Goal: Task Accomplishment & Management: Manage account settings

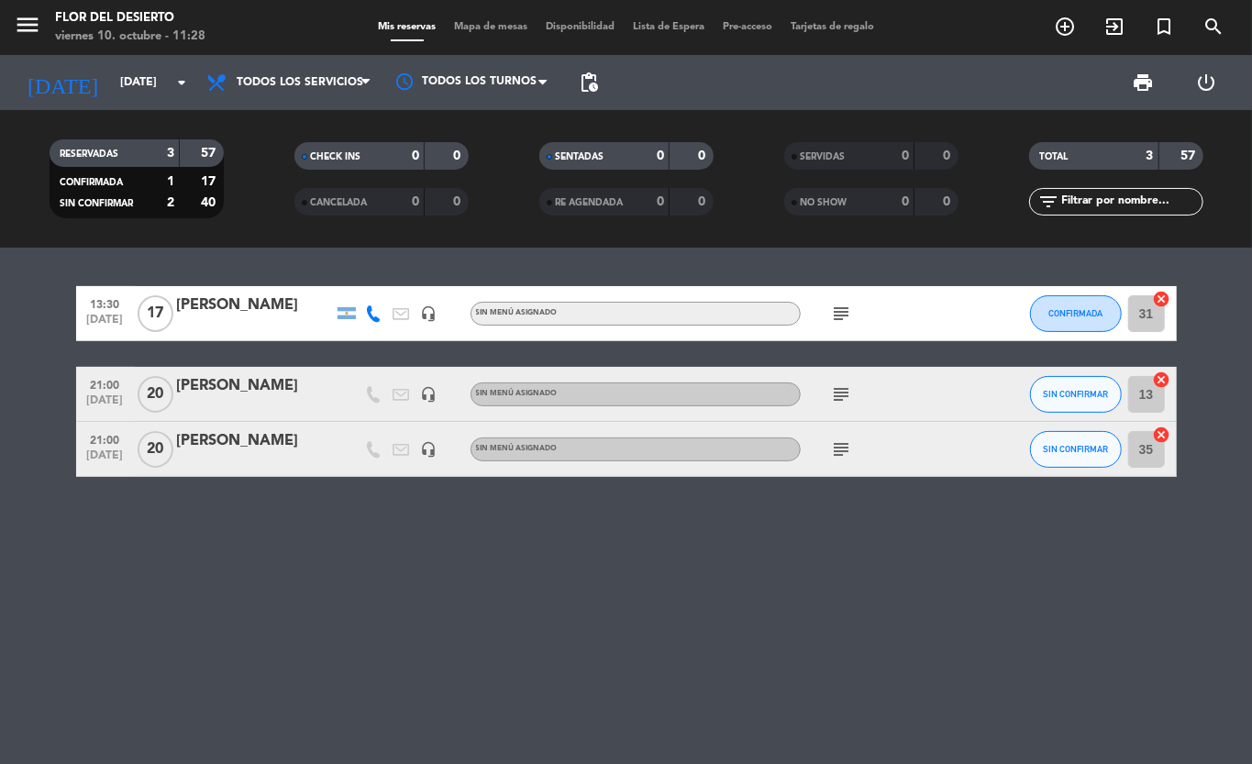
click at [839, 397] on icon "subject" at bounding box center [842, 394] width 22 height 22
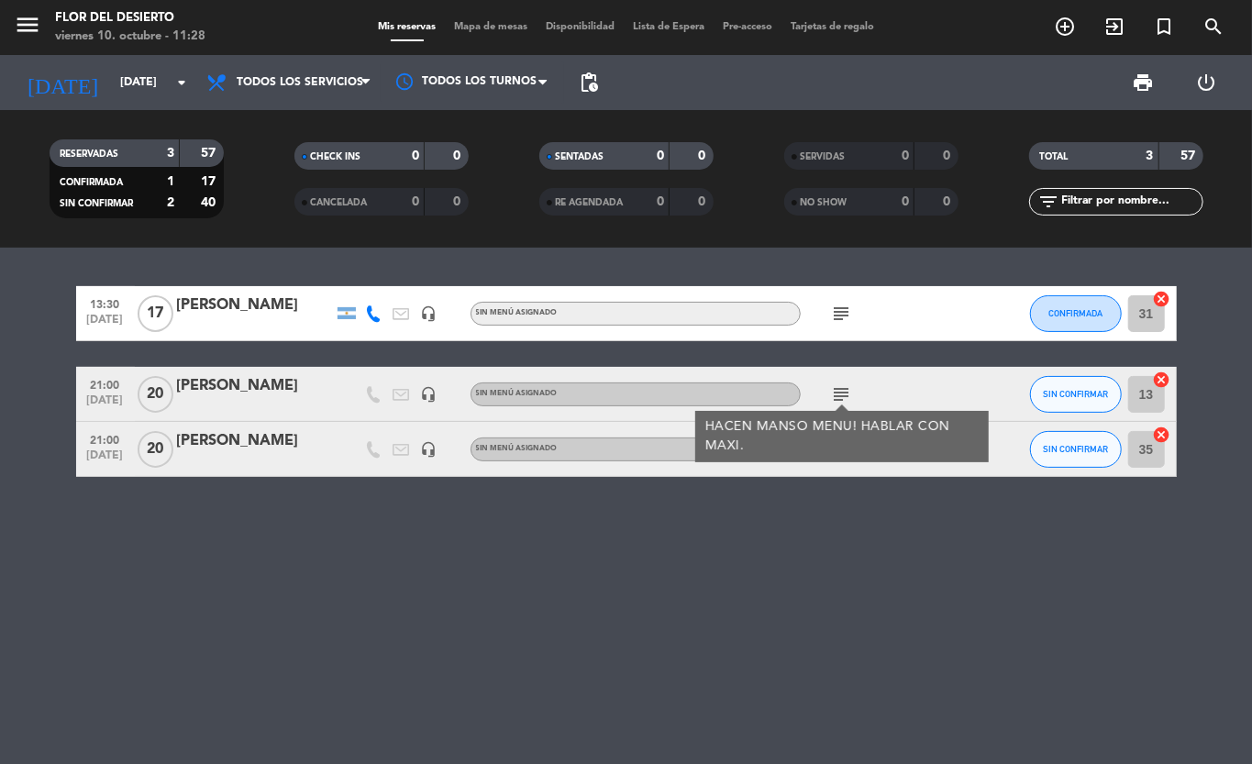
click at [826, 516] on div "13:30 [DATE] [PERSON_NAME] headset_mic Sin menú asignado subject CONFIRMADA 31 …" at bounding box center [626, 506] width 1252 height 517
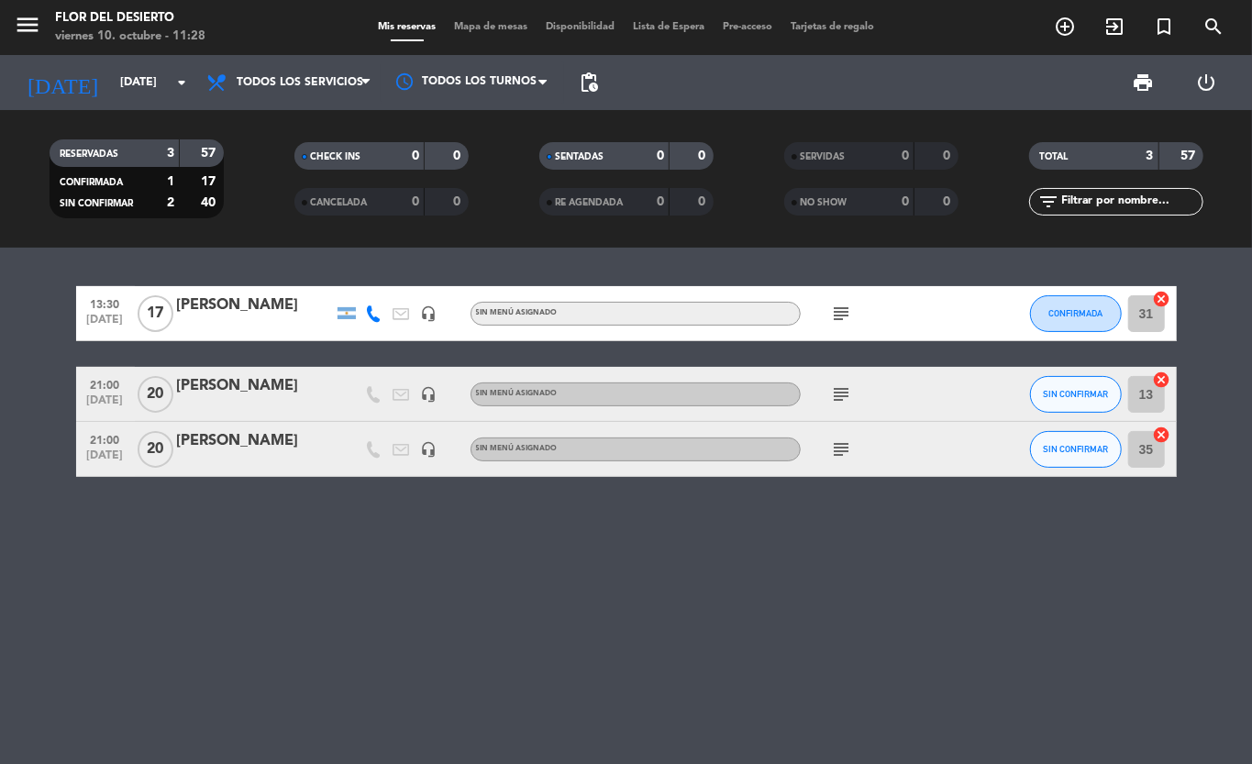
click at [834, 448] on icon "subject" at bounding box center [842, 450] width 22 height 22
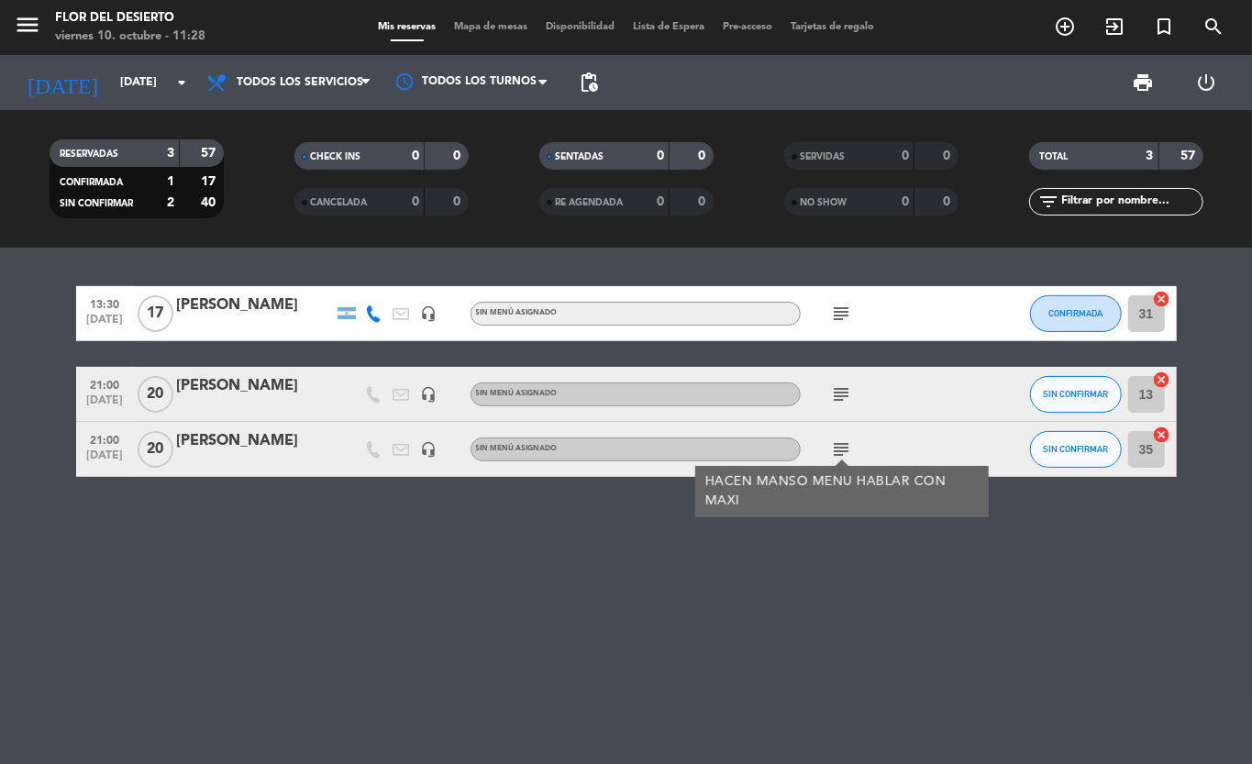
drag, startPoint x: 845, startPoint y: 316, endPoint x: 817, endPoint y: 407, distance: 96.1
click at [842, 327] on div "subject" at bounding box center [883, 313] width 165 height 54
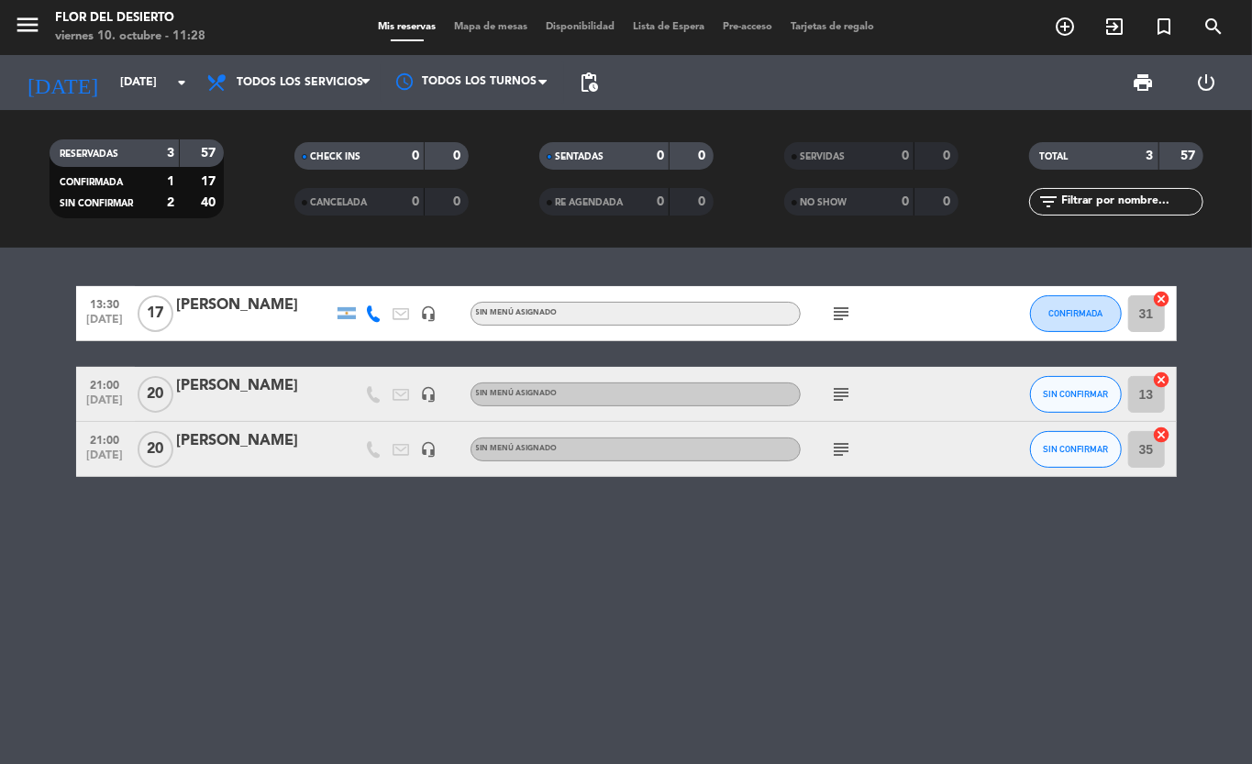
drag, startPoint x: 834, startPoint y: 437, endPoint x: 840, endPoint y: 450, distance: 14.4
click at [838, 444] on div "subject" at bounding box center [883, 449] width 165 height 54
click at [840, 450] on icon "subject" at bounding box center [842, 450] width 22 height 22
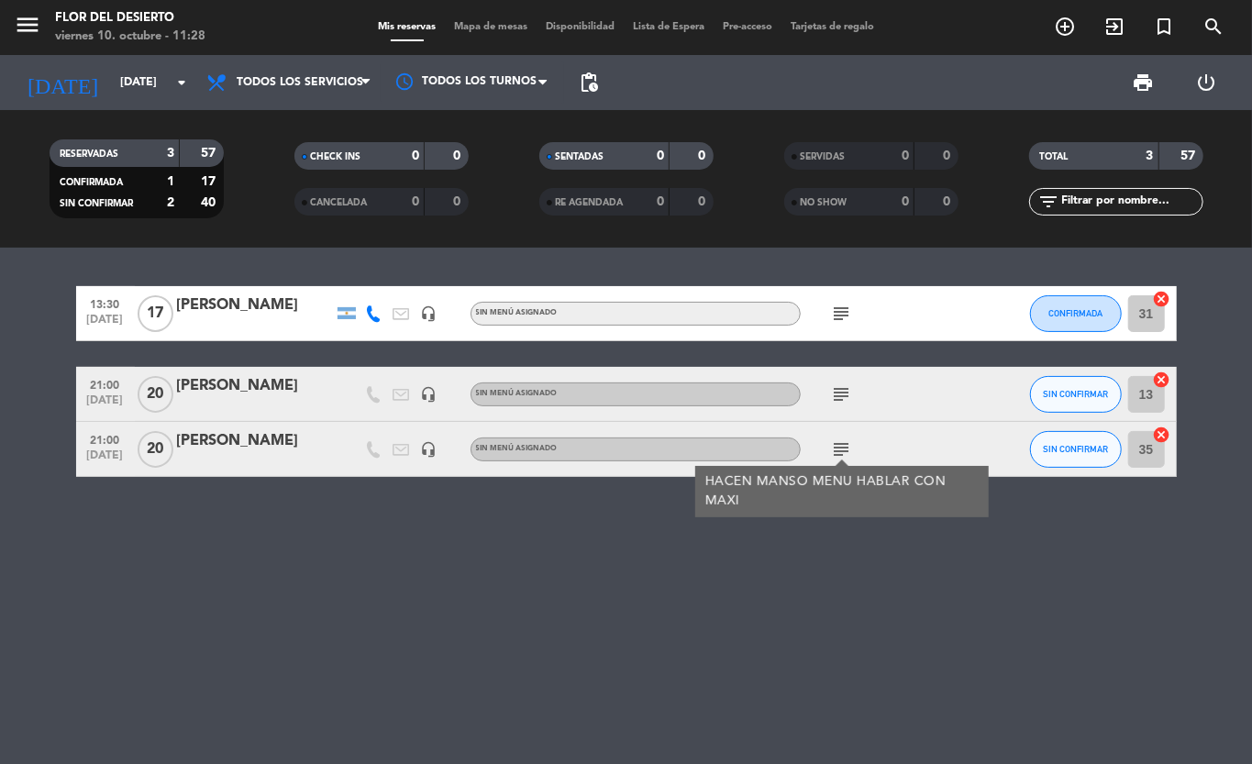
click at [833, 310] on icon "subject" at bounding box center [842, 314] width 22 height 22
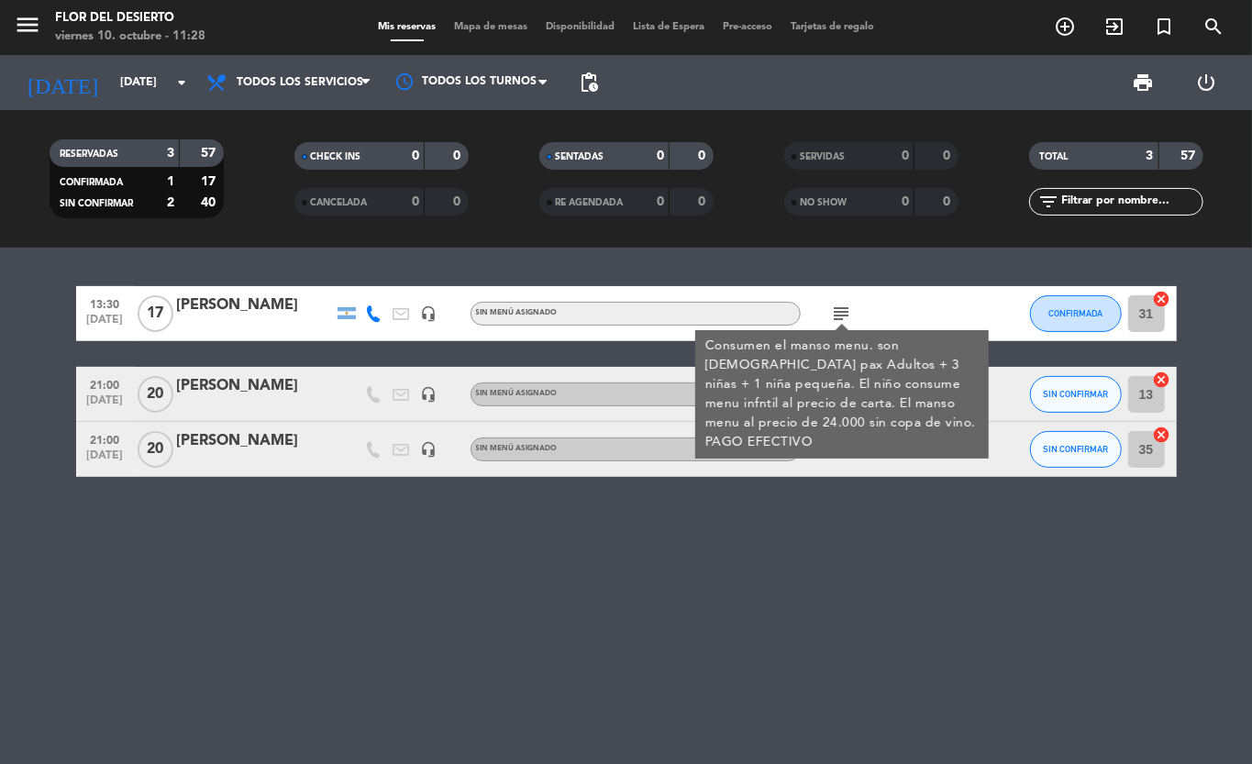
click at [218, 375] on div "[PERSON_NAME]" at bounding box center [255, 386] width 156 height 24
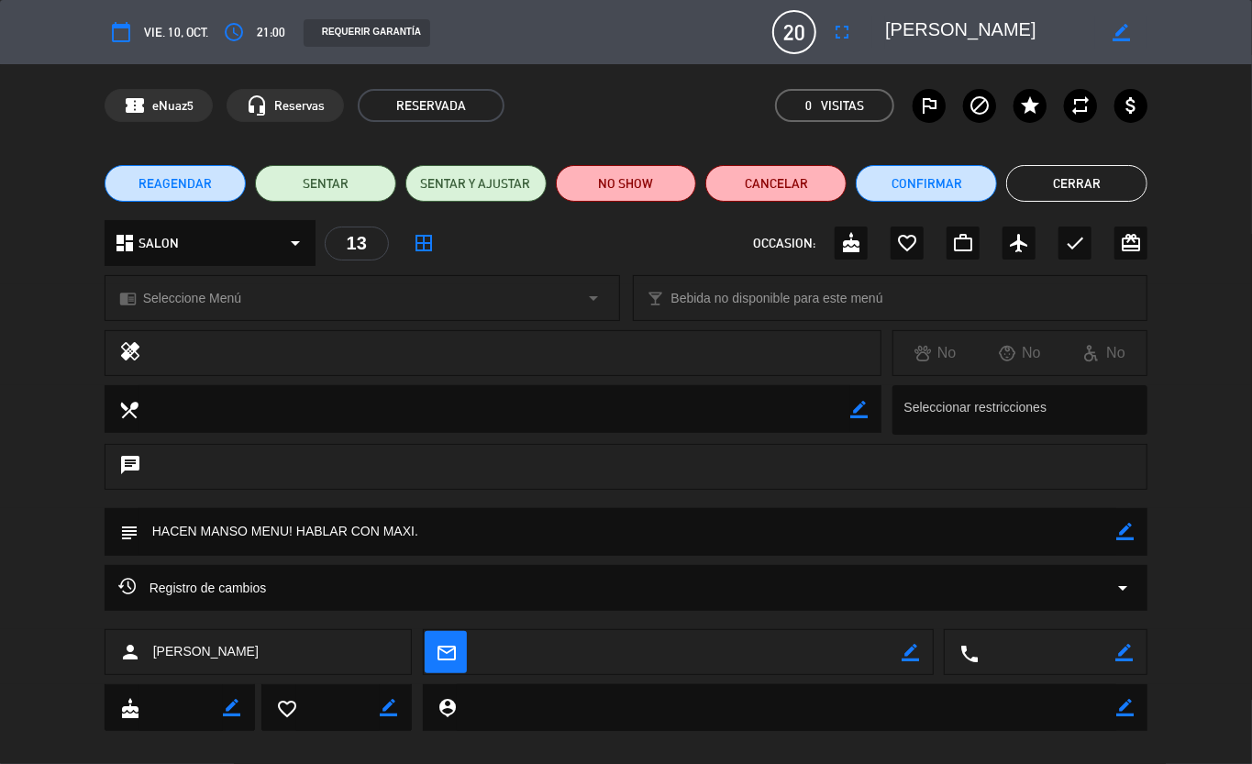
scroll to position [20, 0]
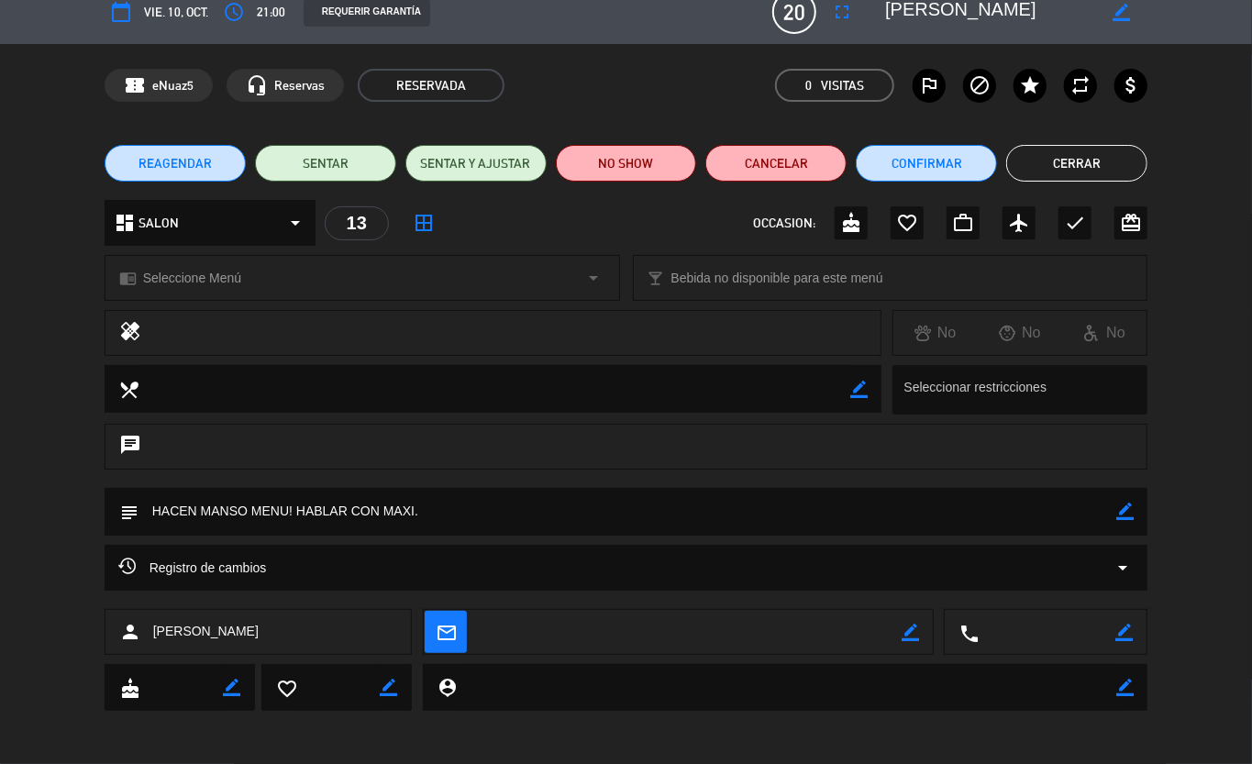
click at [1112, 560] on icon "arrow_drop_down" at bounding box center [1123, 568] width 22 height 22
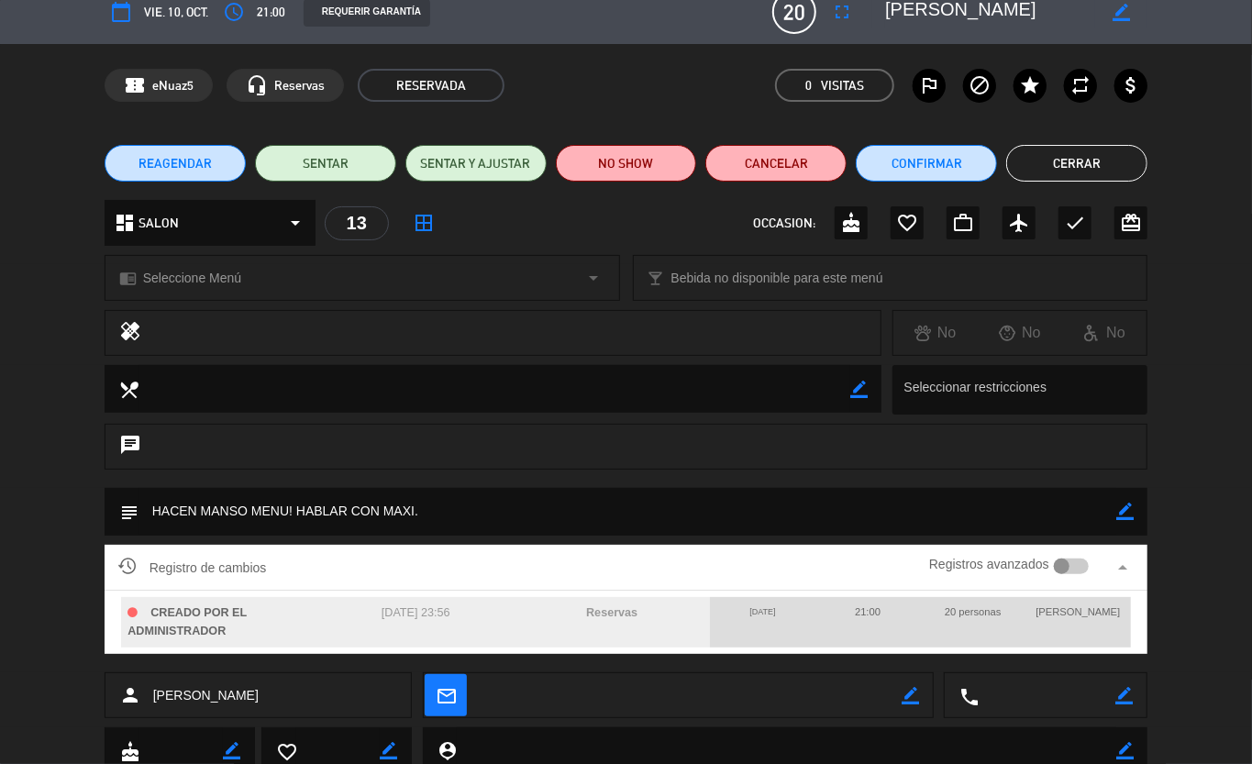
click at [1117, 512] on icon "border_color" at bounding box center [1125, 511] width 17 height 17
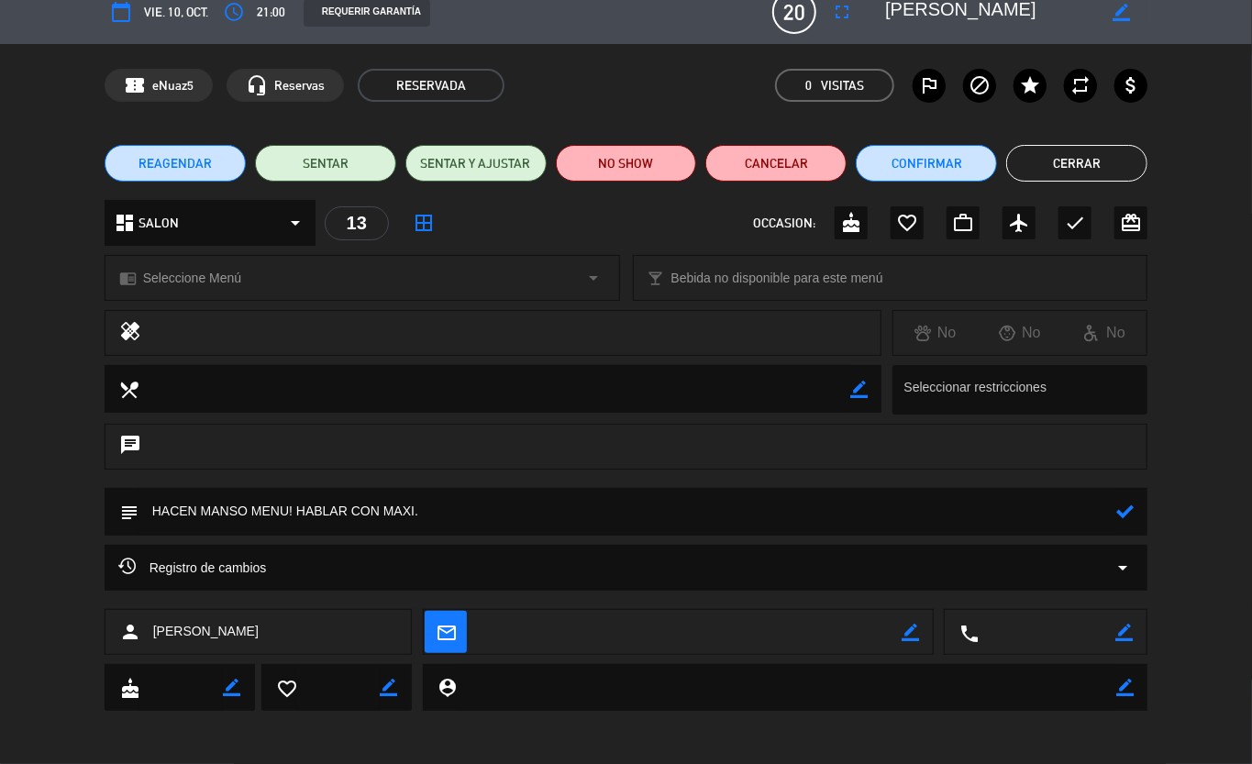
scroll to position [0, 0]
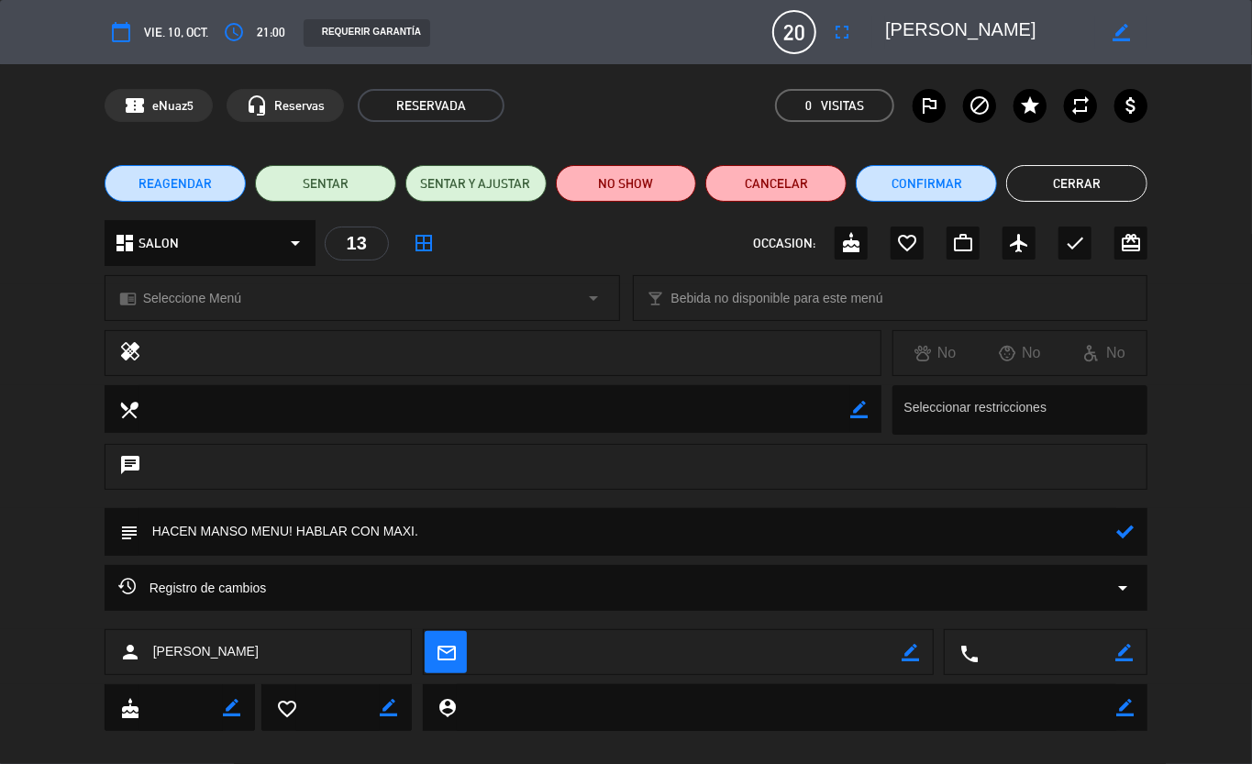
click at [1006, 191] on button "Cerrar" at bounding box center [1076, 183] width 141 height 37
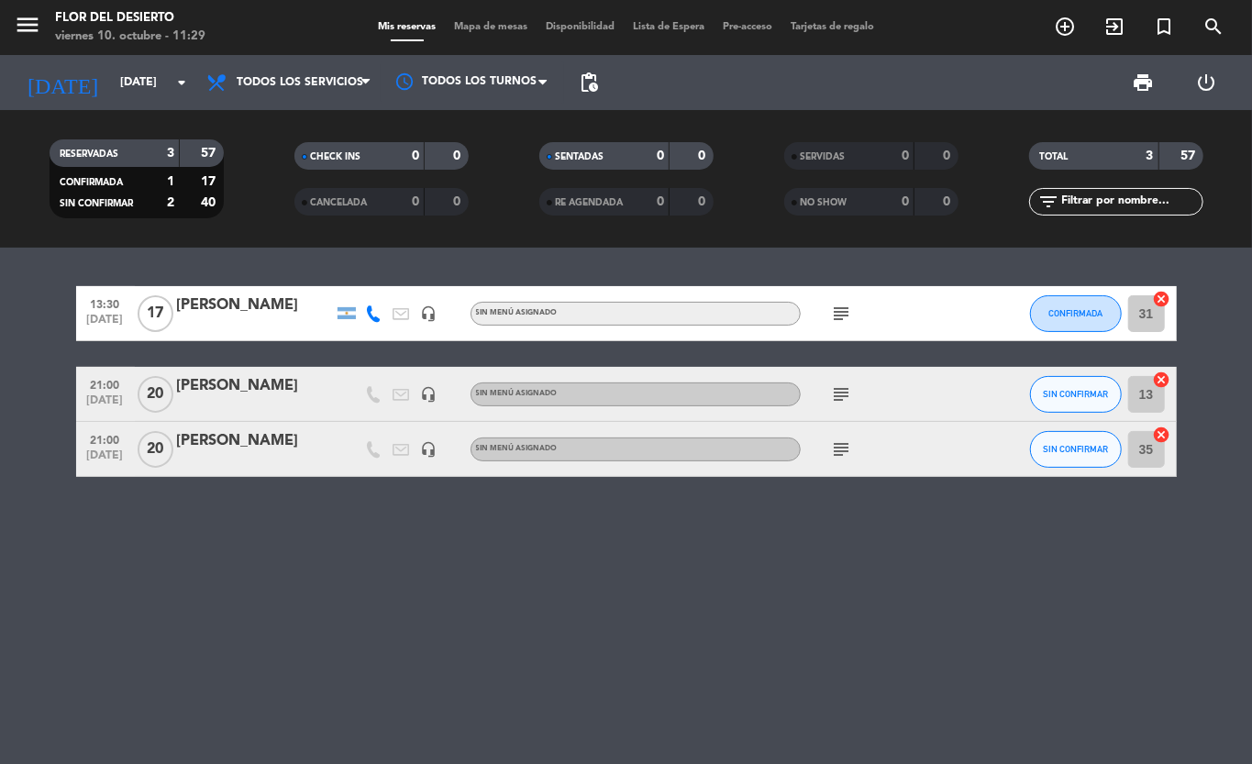
click at [841, 317] on icon "subject" at bounding box center [842, 314] width 22 height 22
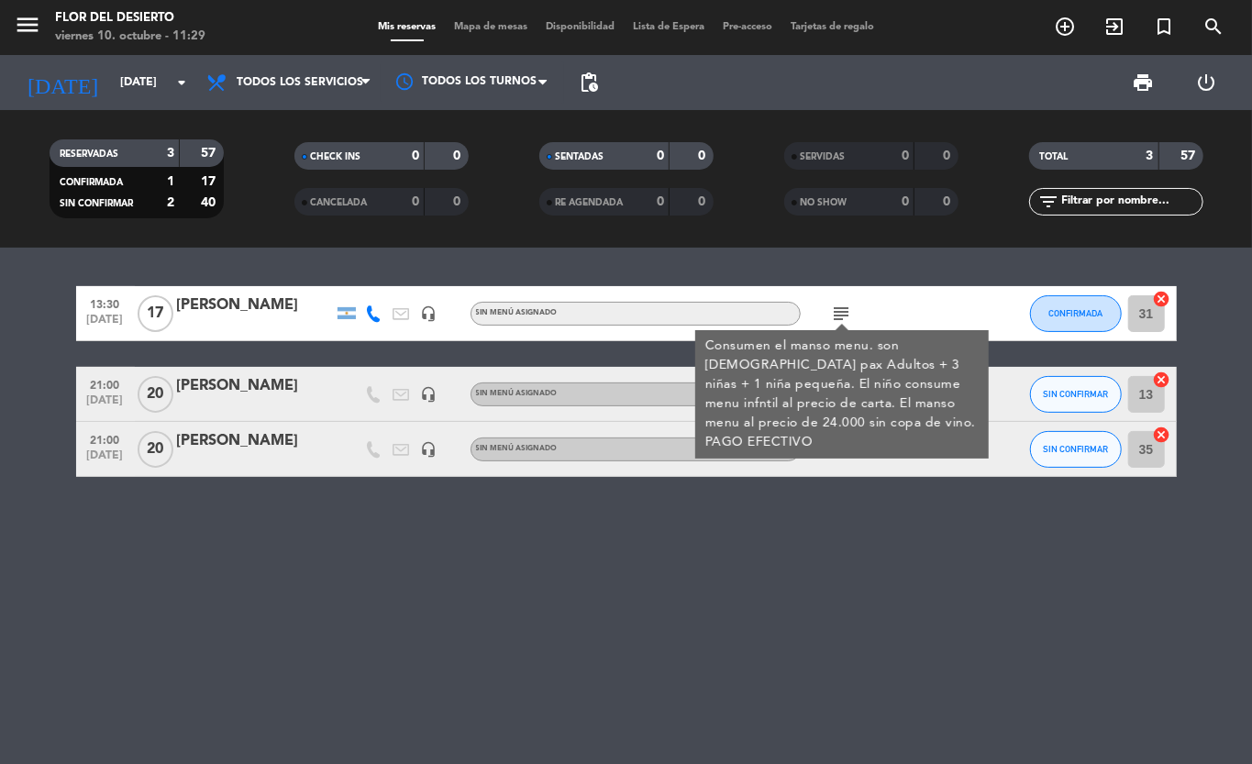
click at [848, 319] on icon "subject" at bounding box center [842, 314] width 22 height 22
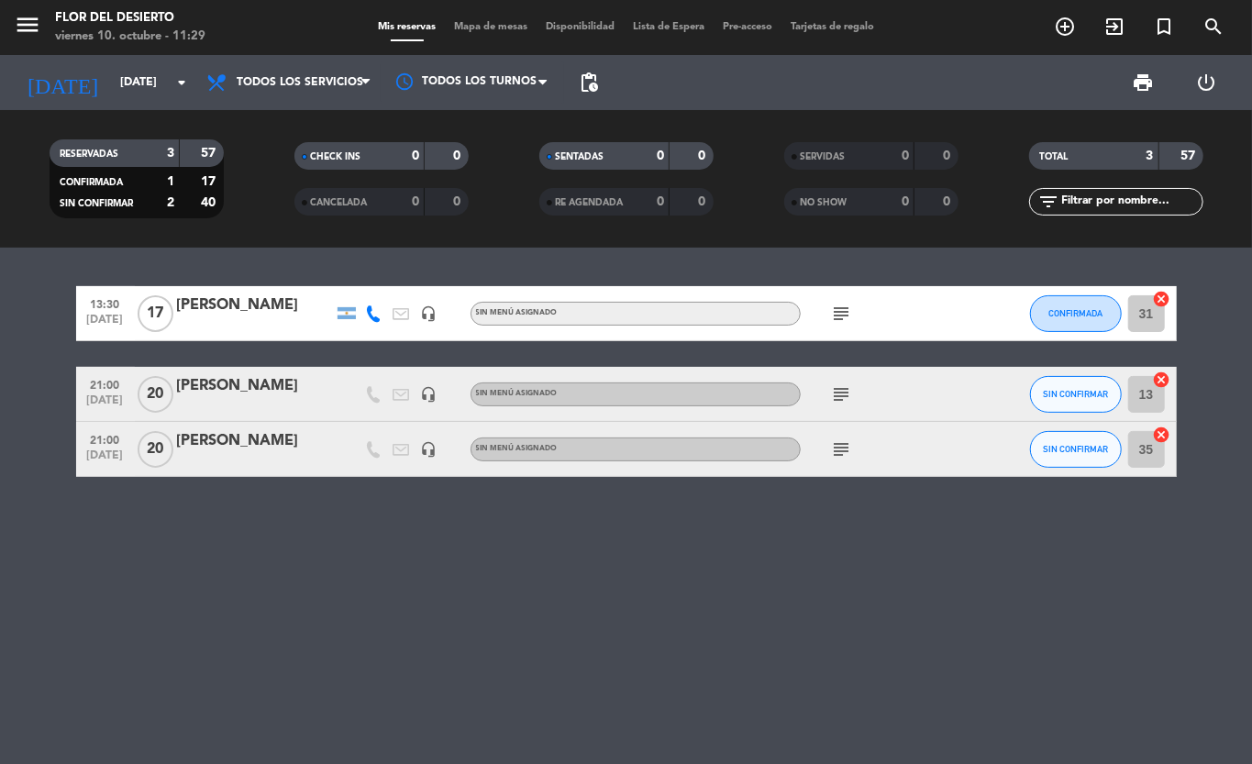
click at [919, 306] on div "subject" at bounding box center [883, 313] width 165 height 54
click at [154, 317] on span "17" at bounding box center [156, 313] width 36 height 37
click at [196, 314] on div "[PERSON_NAME]" at bounding box center [255, 306] width 156 height 24
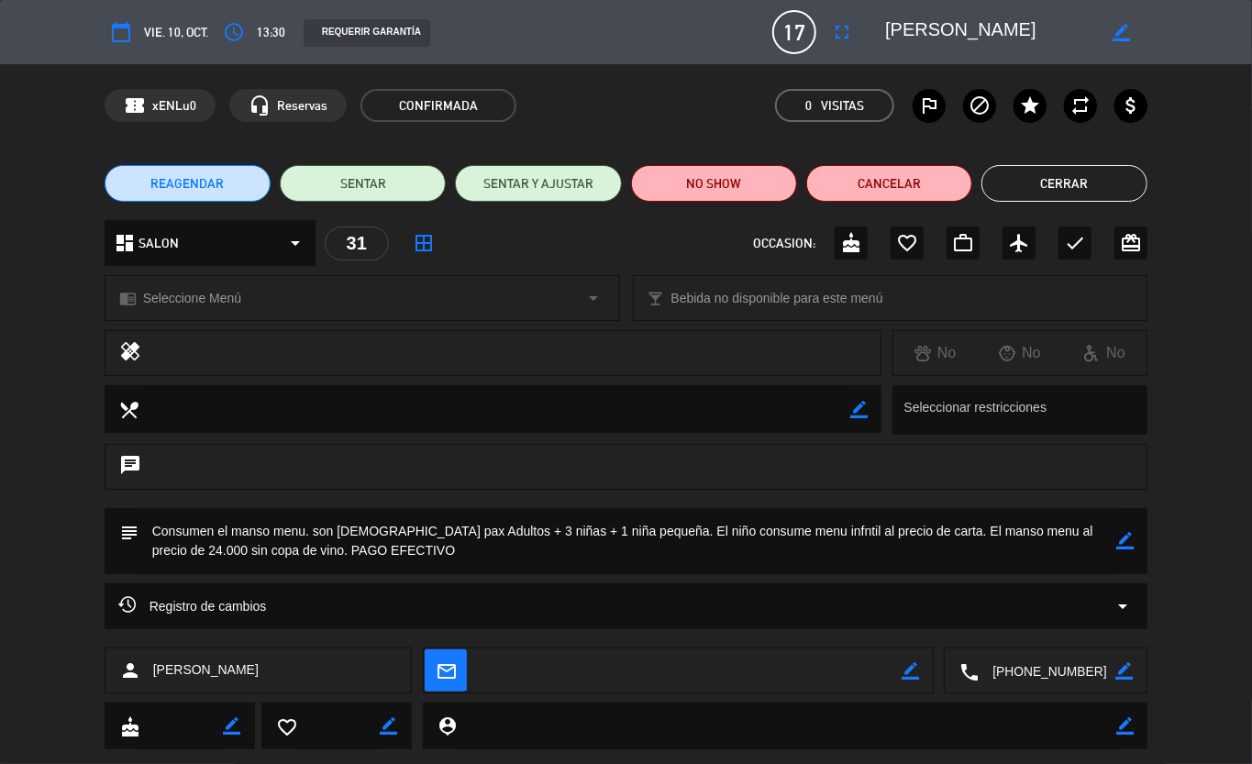
scroll to position [39, 0]
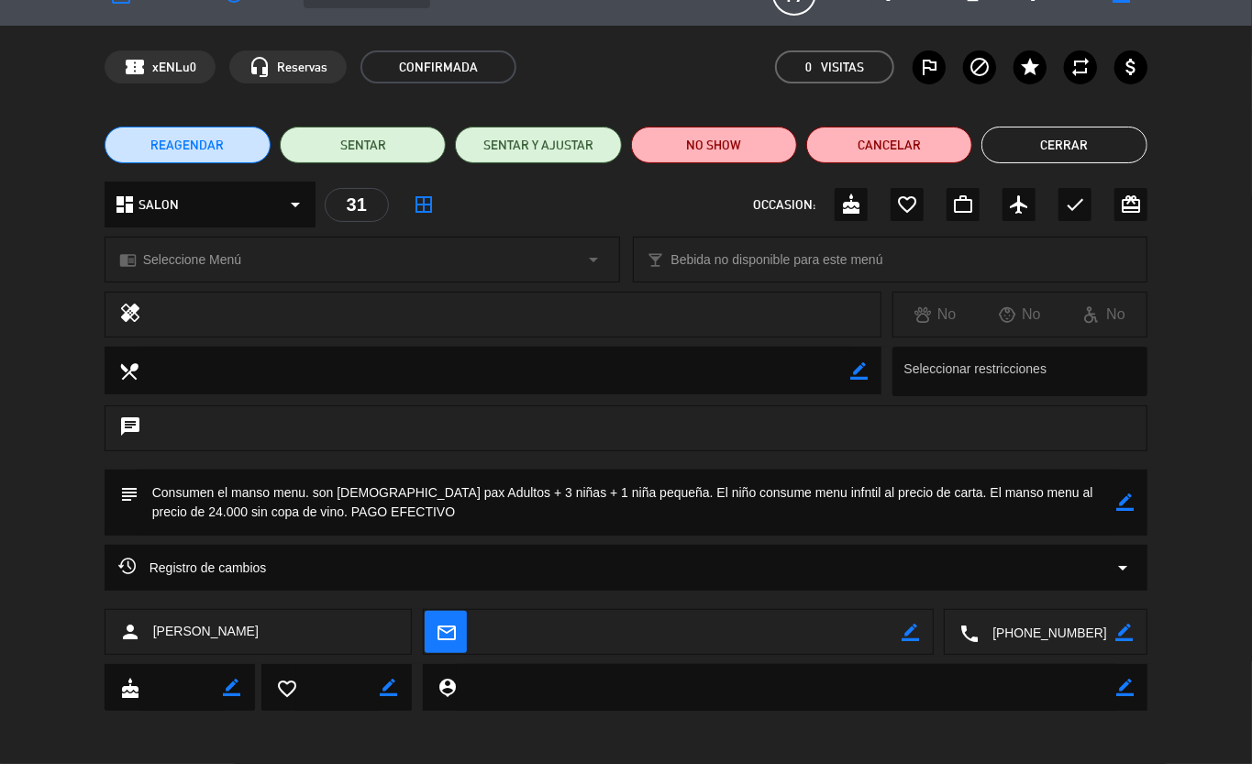
click at [0, 433] on div "chat" at bounding box center [626, 438] width 1252 height 64
